Goal: Navigation & Orientation: Find specific page/section

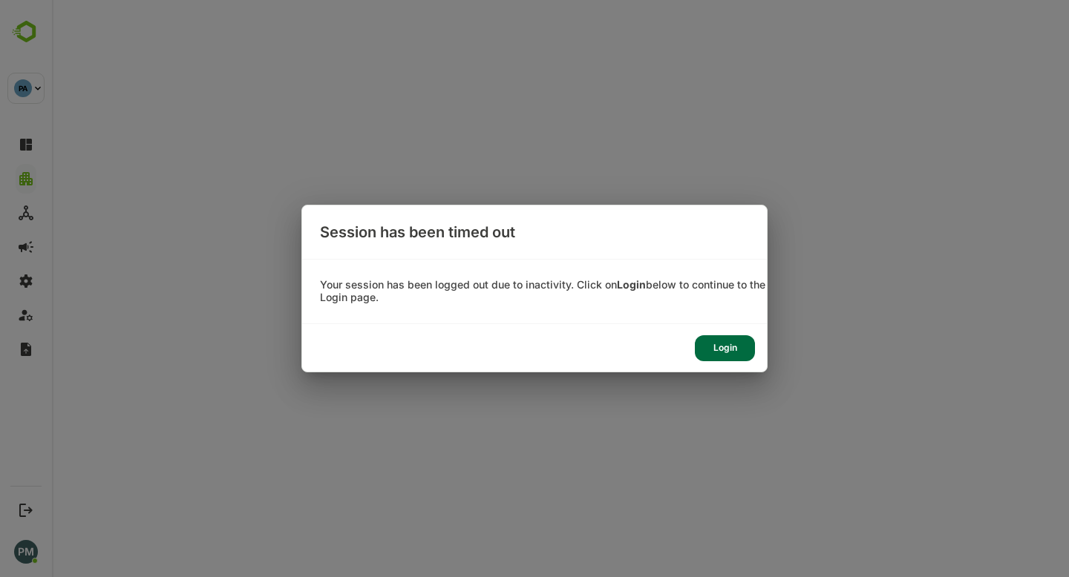
click at [736, 341] on div "Login" at bounding box center [725, 348] width 60 height 26
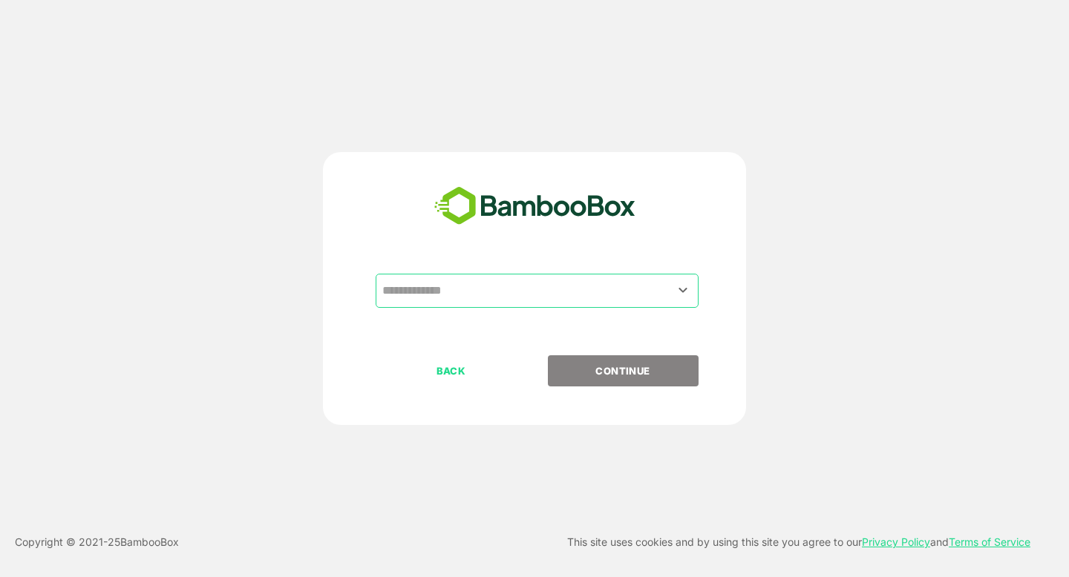
click at [436, 289] on input "text" at bounding box center [536, 291] width 317 height 28
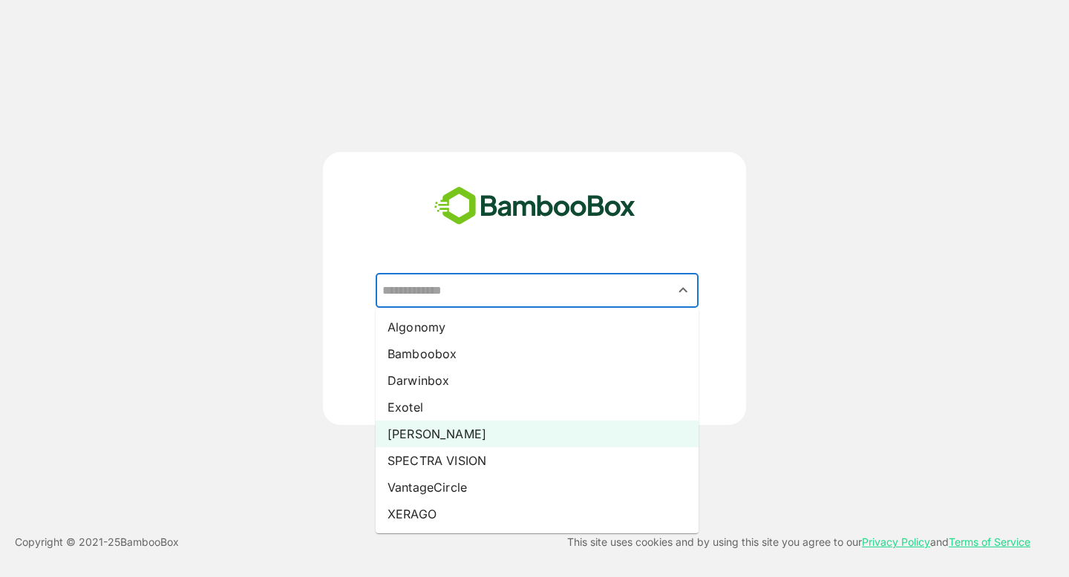
click at [480, 434] on li "[PERSON_NAME]" at bounding box center [536, 434] width 323 height 27
type input "*****"
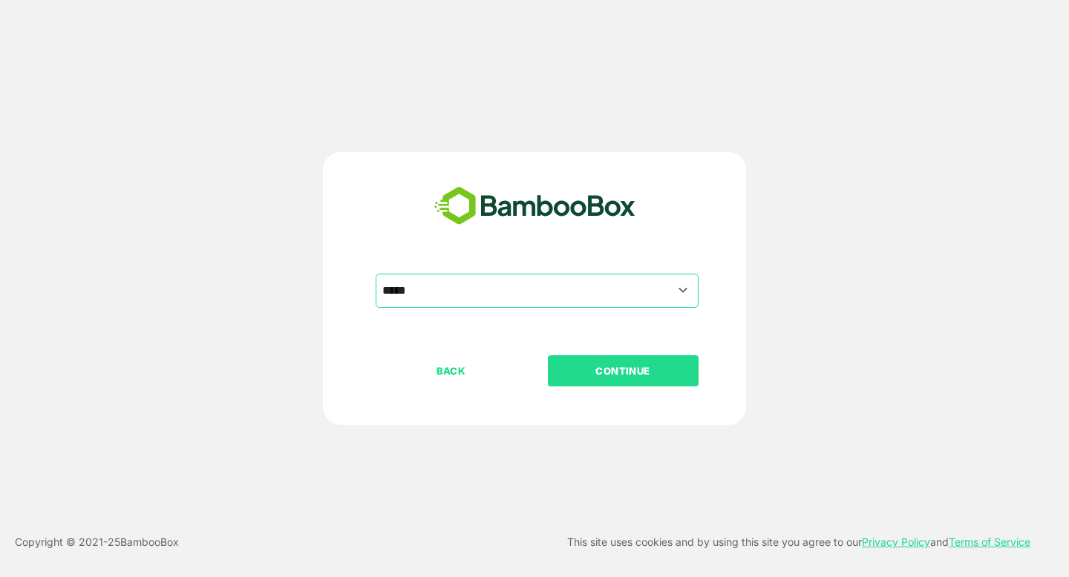
click at [622, 371] on p "CONTINUE" at bounding box center [622, 371] width 148 height 16
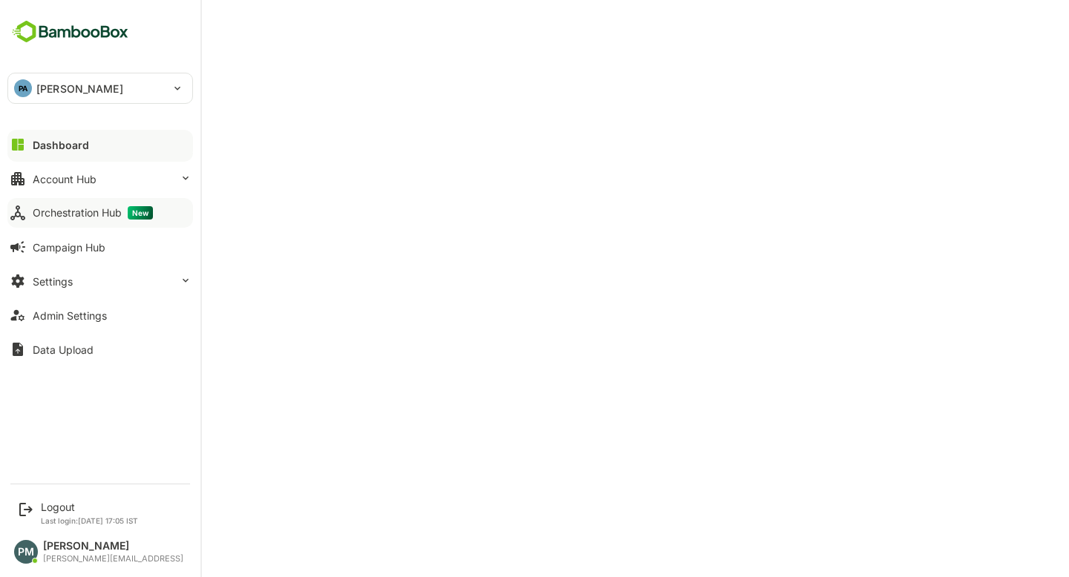
click at [84, 211] on div "Orchestration Hub New" at bounding box center [93, 212] width 120 height 13
click at [75, 147] on div "Dashboard" at bounding box center [59, 145] width 53 height 13
click at [62, 508] on div "Logout" at bounding box center [89, 507] width 97 height 13
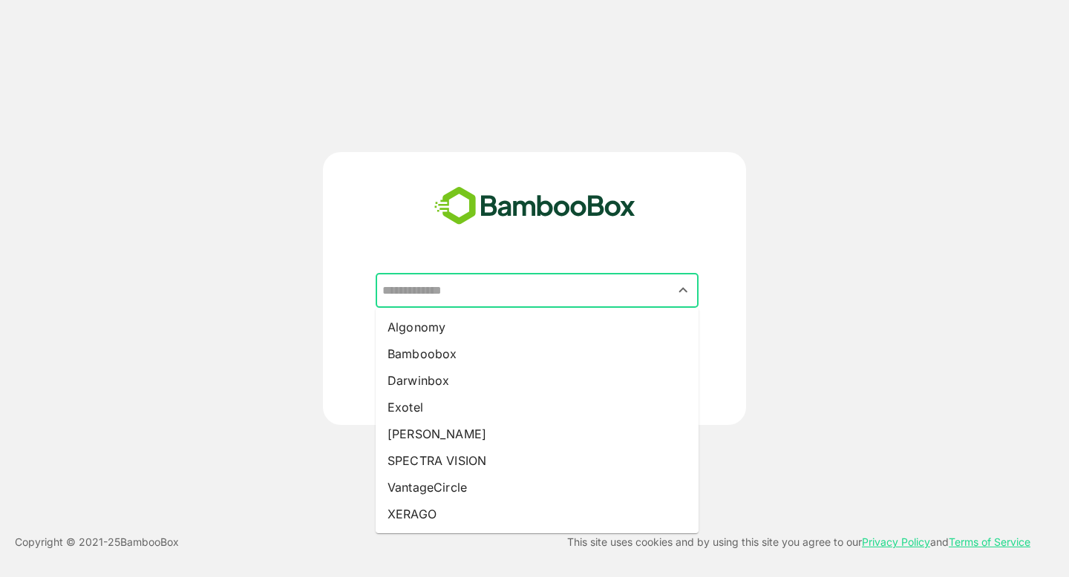
click at [442, 296] on input "text" at bounding box center [536, 291] width 317 height 28
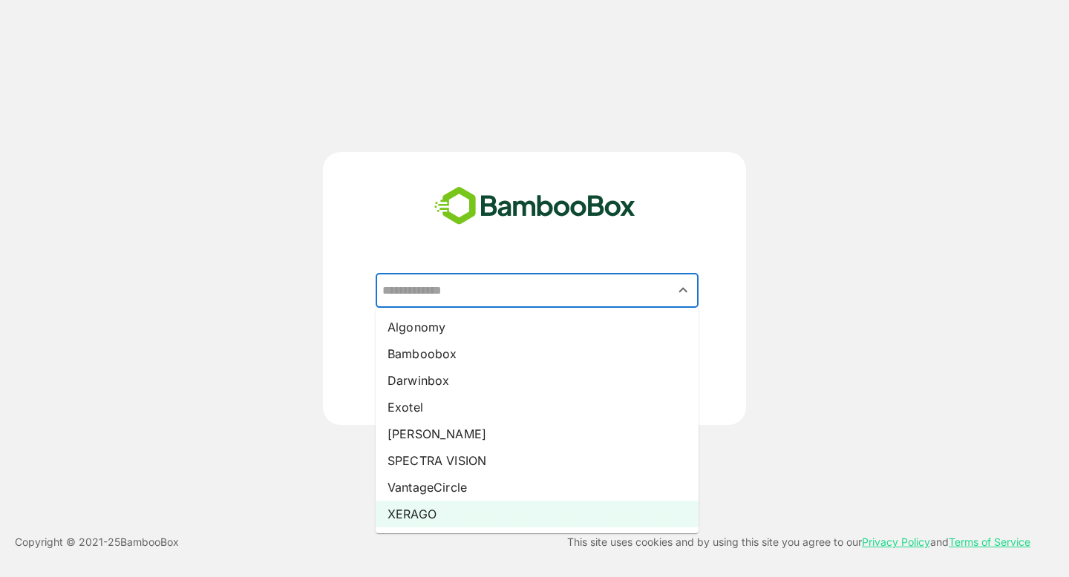
click at [415, 522] on li "XERAGO" at bounding box center [536, 514] width 323 height 27
type input "******"
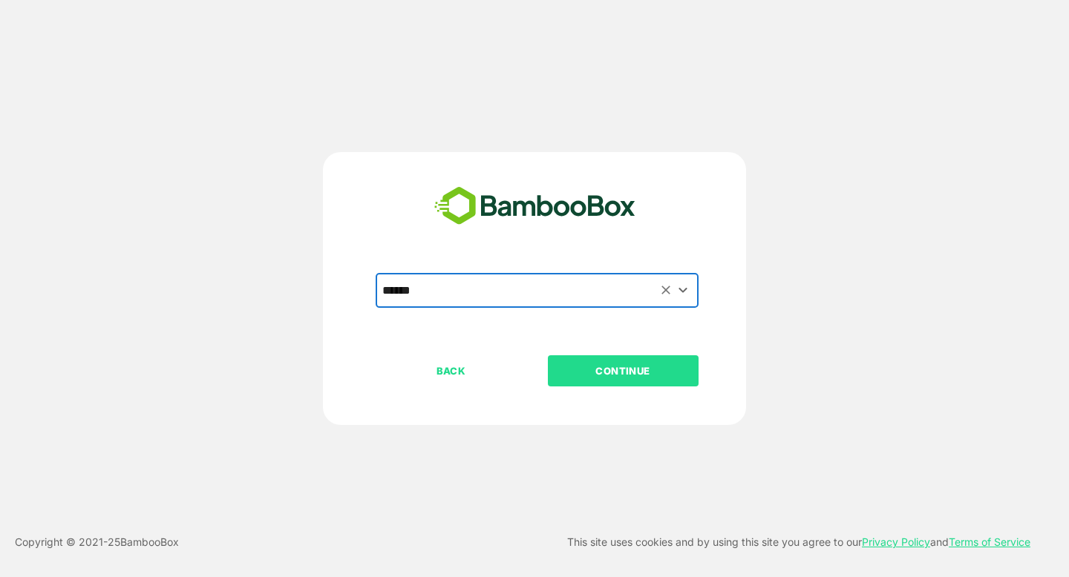
click at [580, 382] on button "CONTINUE" at bounding box center [623, 370] width 151 height 31
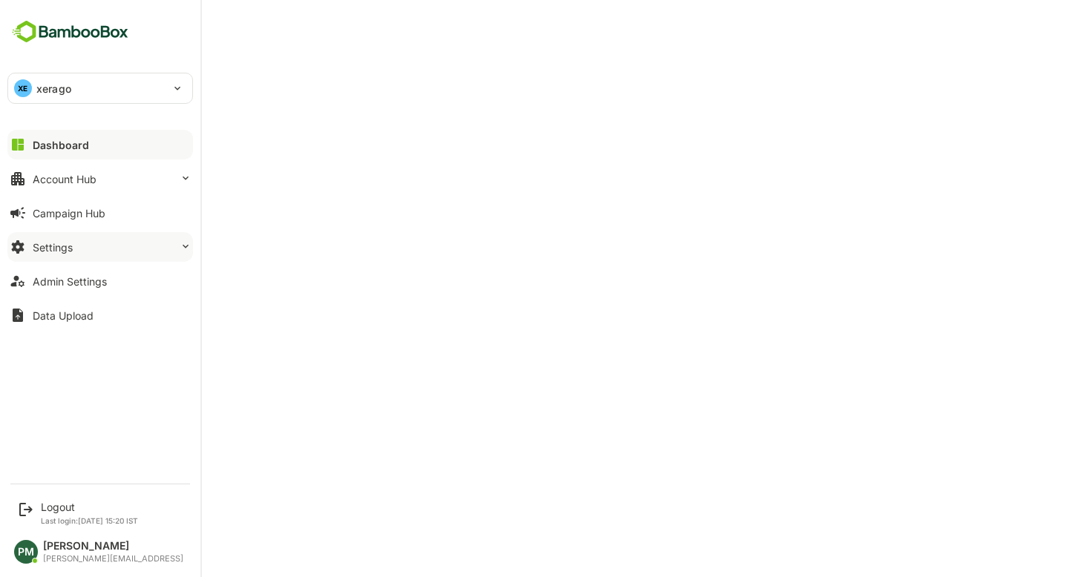
click at [76, 244] on button "Settings" at bounding box center [100, 247] width 186 height 30
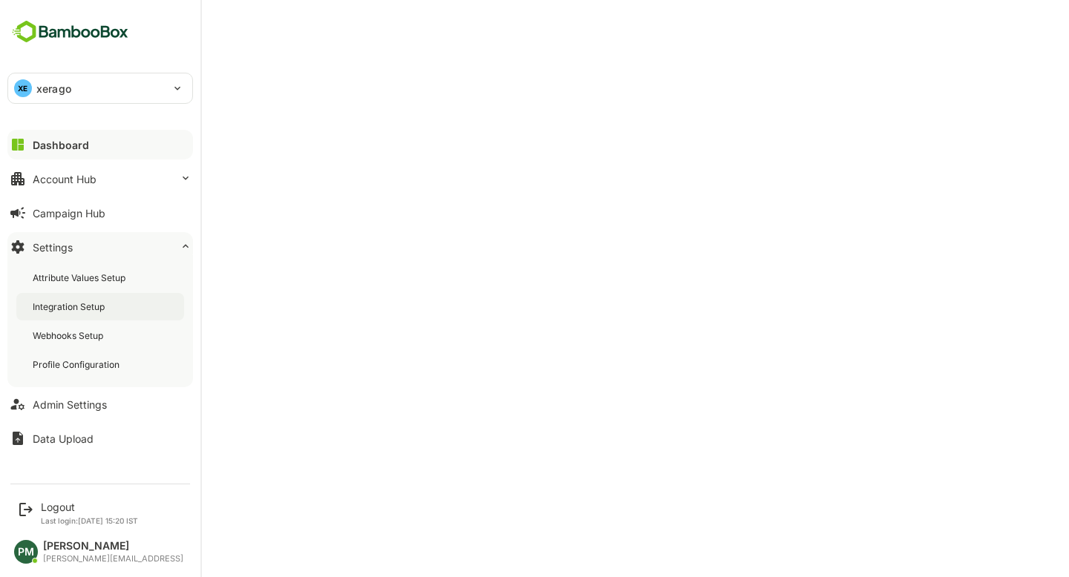
click at [85, 310] on div "Integration Setup" at bounding box center [70, 307] width 75 height 13
click at [105, 149] on button "Dashboard" at bounding box center [100, 145] width 186 height 30
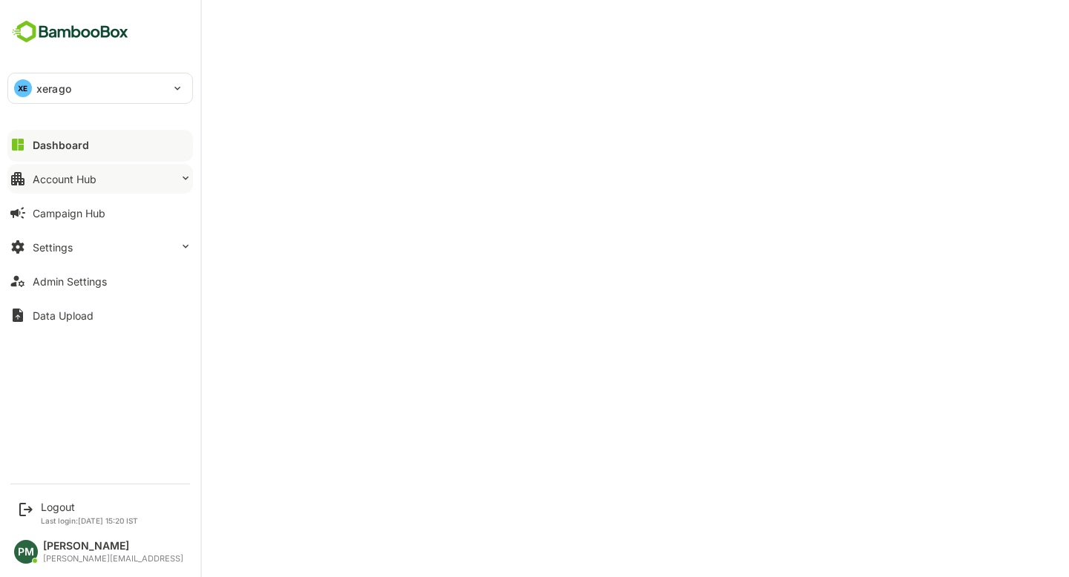
click at [95, 173] on div "Account Hub" at bounding box center [65, 179] width 64 height 13
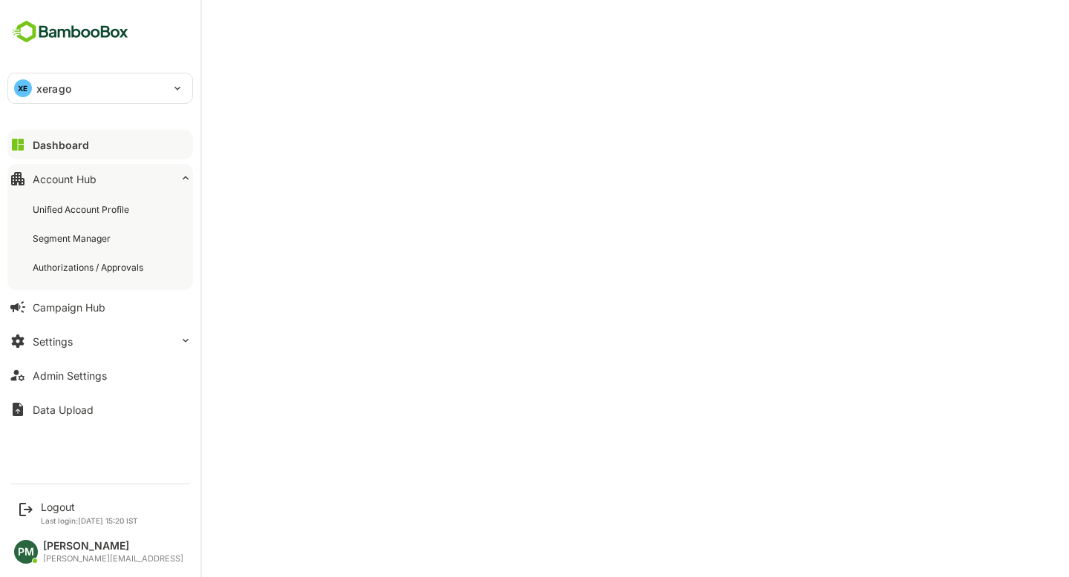
click at [95, 173] on div "Account Hub" at bounding box center [65, 179] width 64 height 13
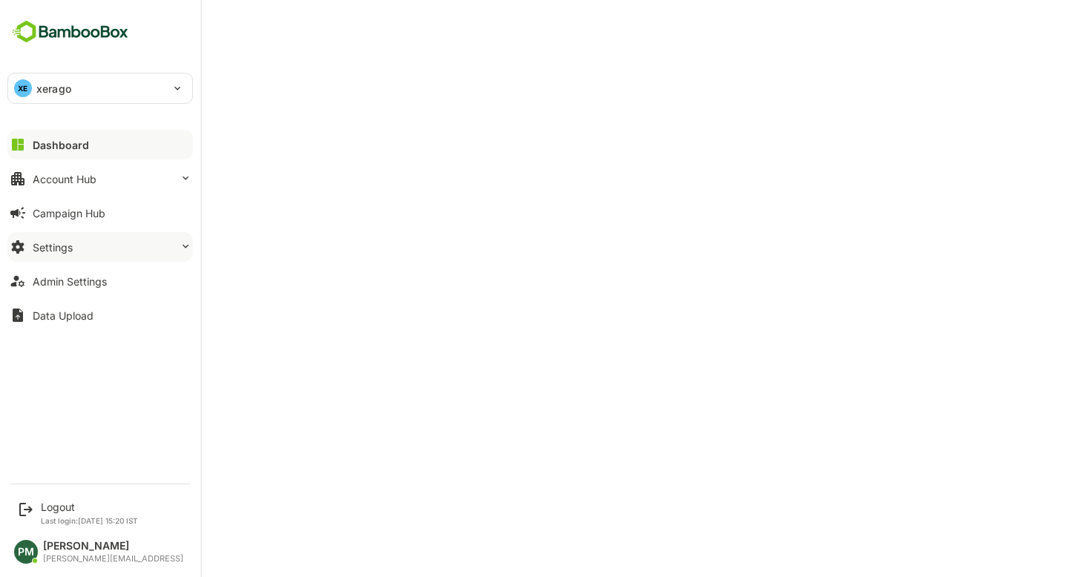
click at [113, 237] on button "Settings" at bounding box center [100, 247] width 186 height 30
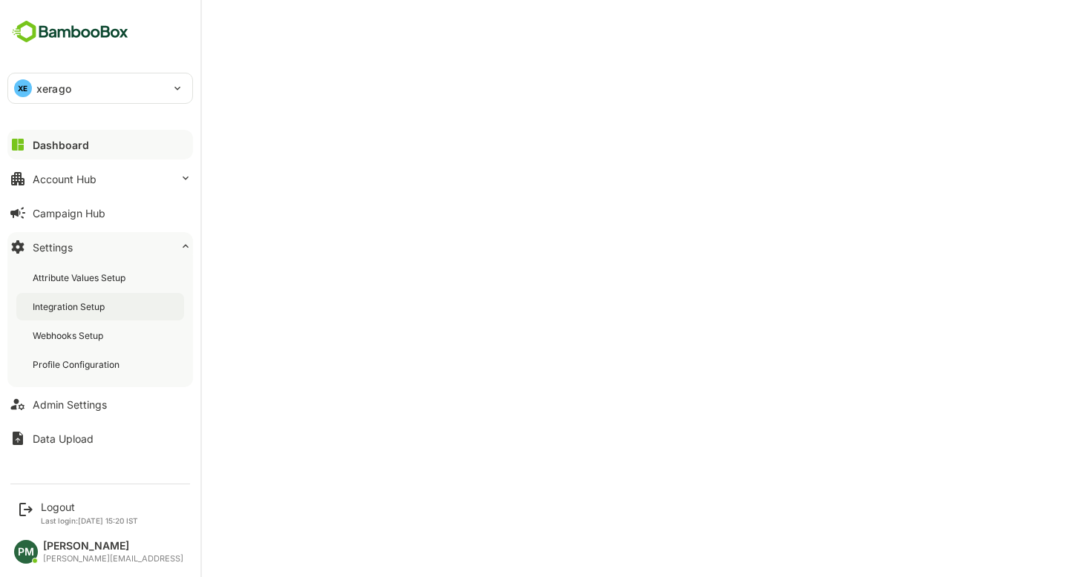
click at [91, 301] on div "Integration Setup" at bounding box center [70, 307] width 75 height 13
